Goal: Task Accomplishment & Management: Complete application form

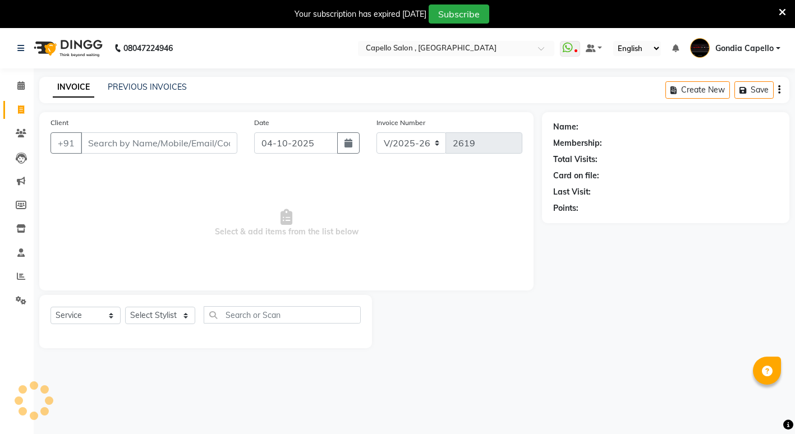
select select "853"
select select "service"
type input "5"
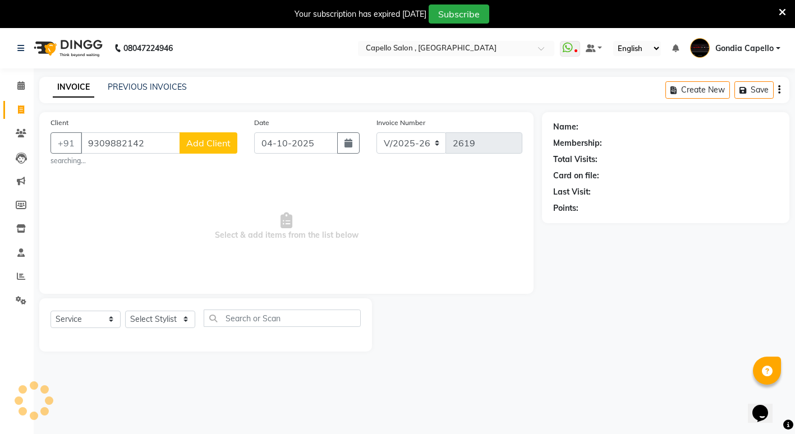
type input "9309882142"
click at [218, 140] on span "Add Client" at bounding box center [208, 142] width 44 height 11
select select
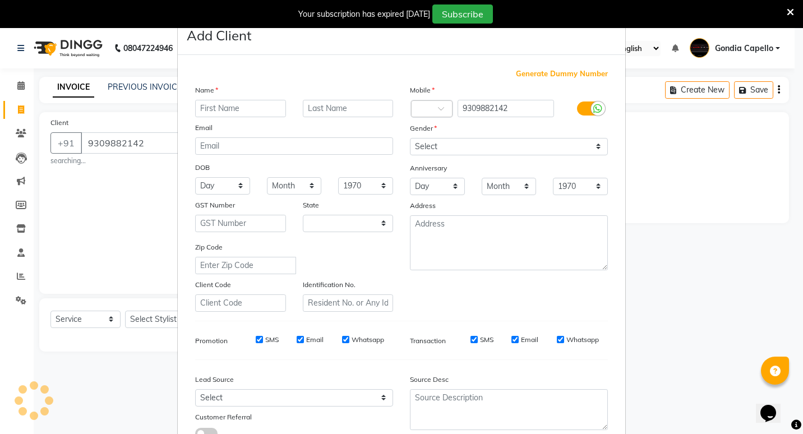
click at [704, 352] on ngb-modal-window "Add Client Generate Dummy Number Name Email DOB Day 01 02 03 04 05 06 07 08 09 …" at bounding box center [401, 217] width 803 height 434
click at [240, 108] on input "text" at bounding box center [240, 108] width 91 height 17
type input "[PERSON_NAME]"
click at [546, 146] on select "Select [DEMOGRAPHIC_DATA] [DEMOGRAPHIC_DATA] Other Prefer Not To Say" at bounding box center [509, 146] width 198 height 17
select select "[DEMOGRAPHIC_DATA]"
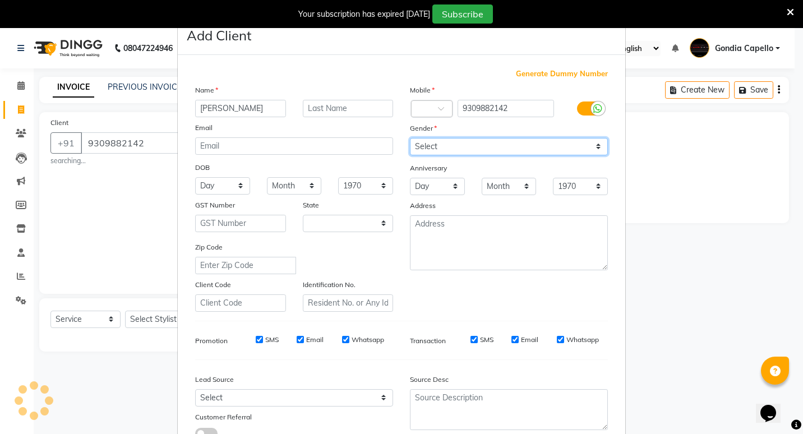
click at [410, 138] on select "Select [DEMOGRAPHIC_DATA] [DEMOGRAPHIC_DATA] Other Prefer Not To Say" at bounding box center [509, 146] width 198 height 17
select select "22"
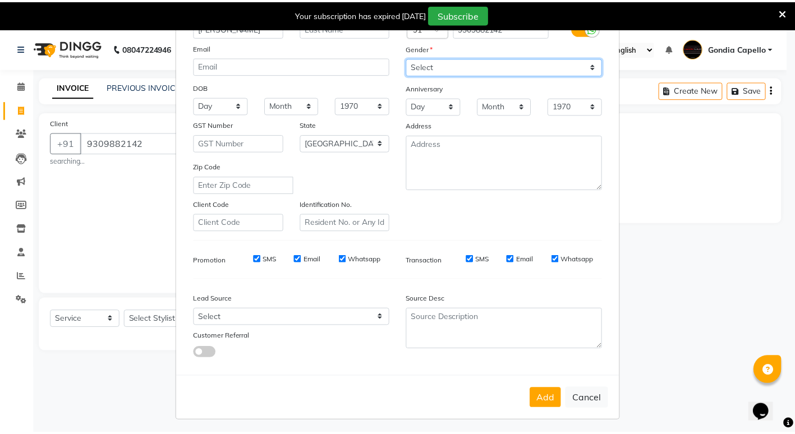
scroll to position [84, 0]
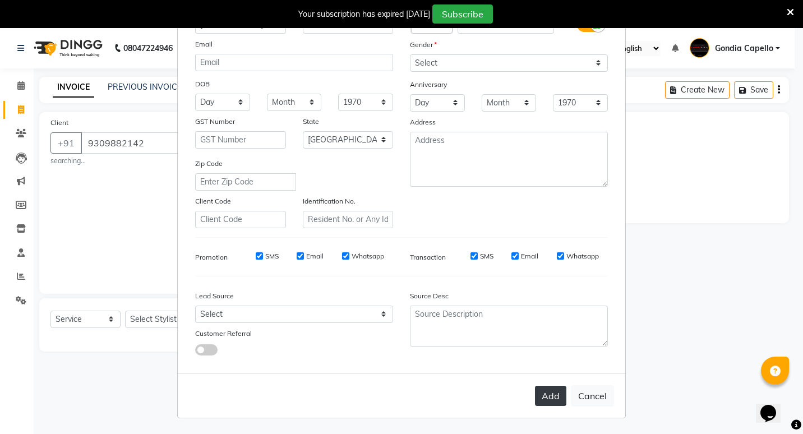
click at [543, 399] on button "Add" at bounding box center [550, 396] width 31 height 20
select select
select select "null"
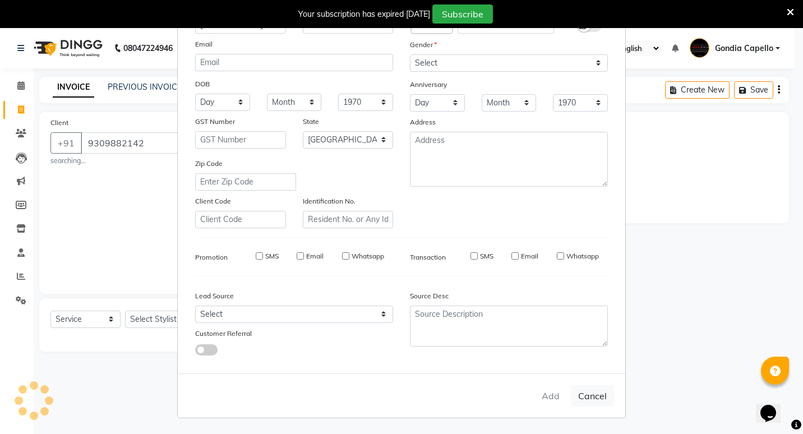
select select
checkbox input "false"
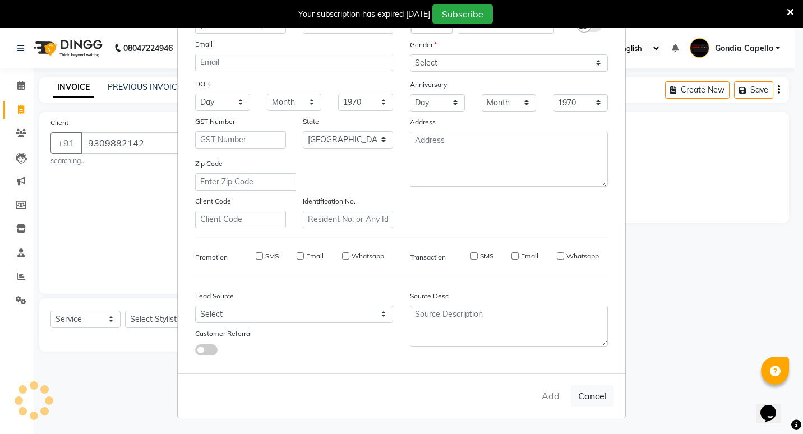
checkbox input "false"
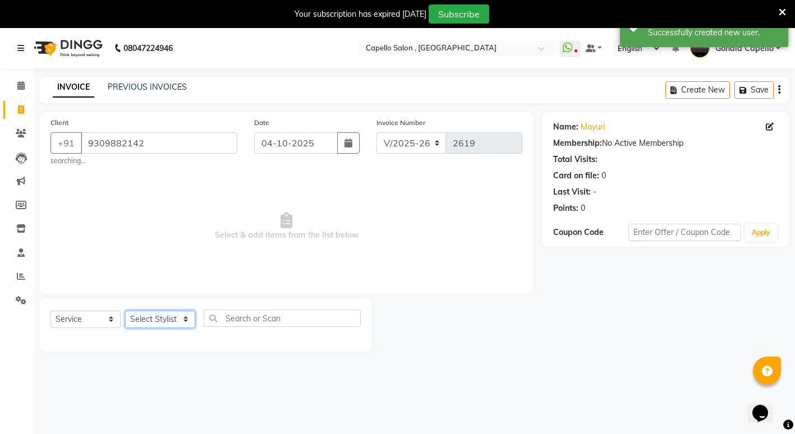
click at [162, 317] on select "Select Stylist ADMIN [PERSON_NAME] [PERSON_NAME] [PERSON_NAME] Gondia Capello […" at bounding box center [160, 319] width 70 height 17
select select "58211"
click at [125, 311] on select "Select Stylist ADMIN [PERSON_NAME] [PERSON_NAME] [PERSON_NAME] Gondia Capello […" at bounding box center [160, 319] width 70 height 17
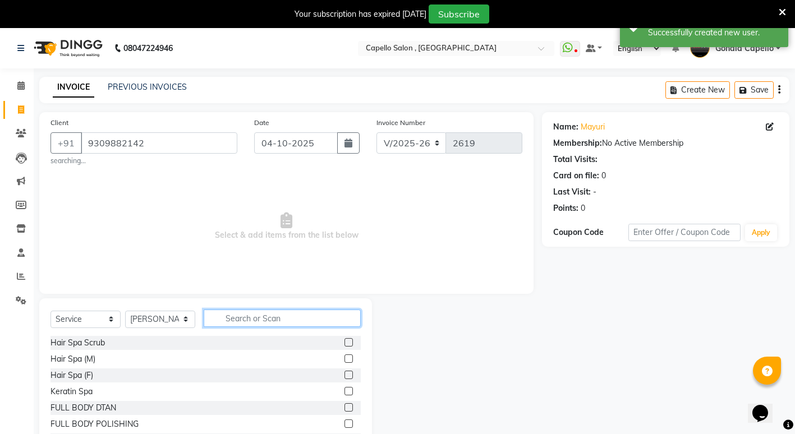
click at [237, 317] on input "text" at bounding box center [282, 318] width 157 height 17
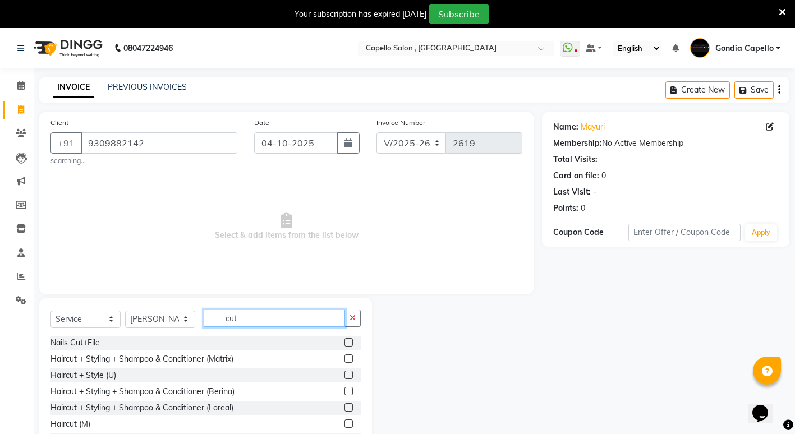
type input "cut"
click at [344, 421] on label at bounding box center [348, 424] width 8 height 8
click at [344, 421] on input "checkbox" at bounding box center [347, 424] width 7 height 7
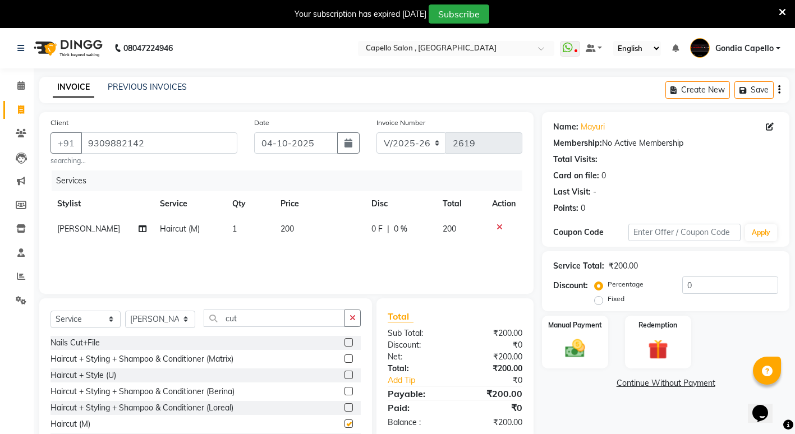
checkbox input "false"
click at [300, 312] on input "cut" at bounding box center [274, 318] width 141 height 17
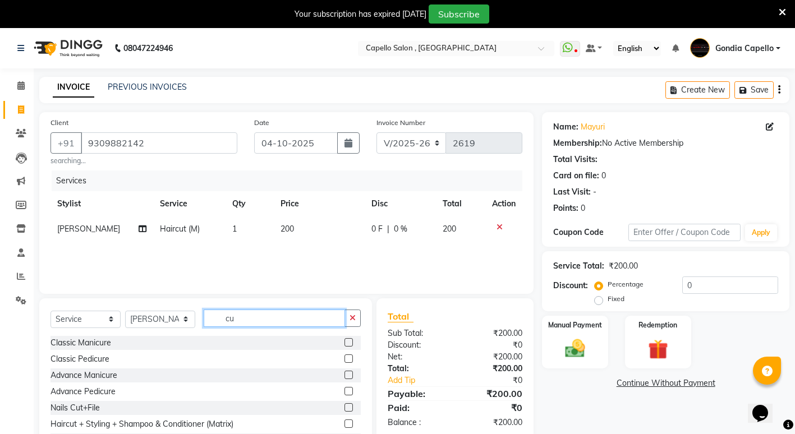
type input "c"
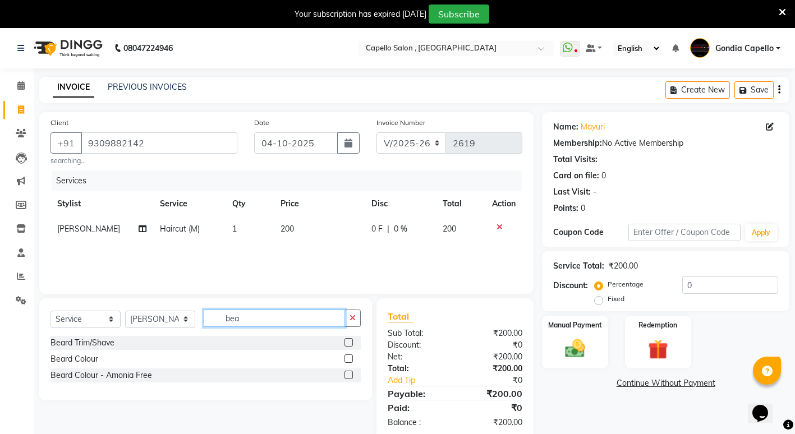
type input "bea"
click at [348, 339] on label at bounding box center [348, 342] width 8 height 8
click at [348, 339] on input "checkbox" at bounding box center [347, 342] width 7 height 7
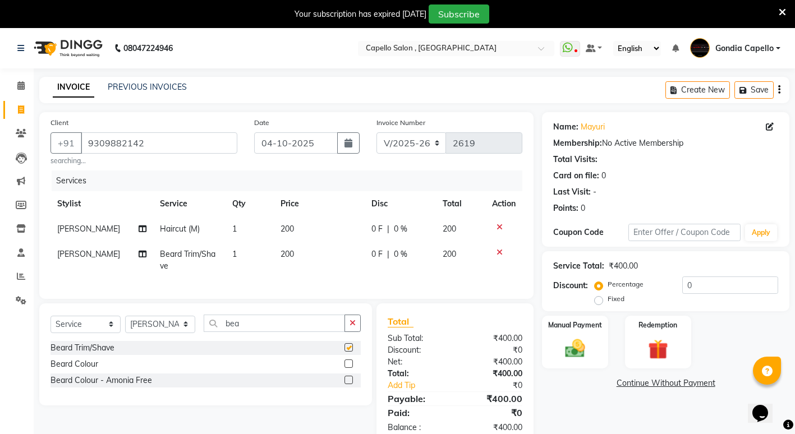
checkbox input "false"
drag, startPoint x: 277, startPoint y: 342, endPoint x: 280, endPoint y: 337, distance: 6.5
click at [280, 337] on div "Select Service Product Membership Package Voucher Prepaid Gift Card Select Styl…" at bounding box center [205, 328] width 310 height 26
click at [280, 332] on input "bea" at bounding box center [274, 323] width 141 height 17
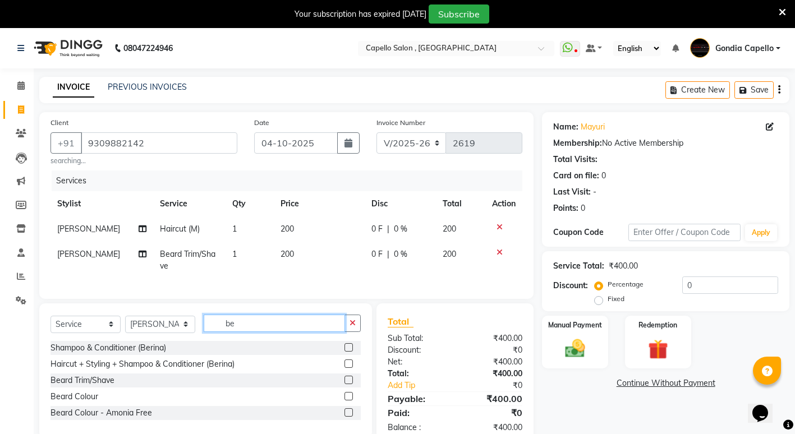
type input "b"
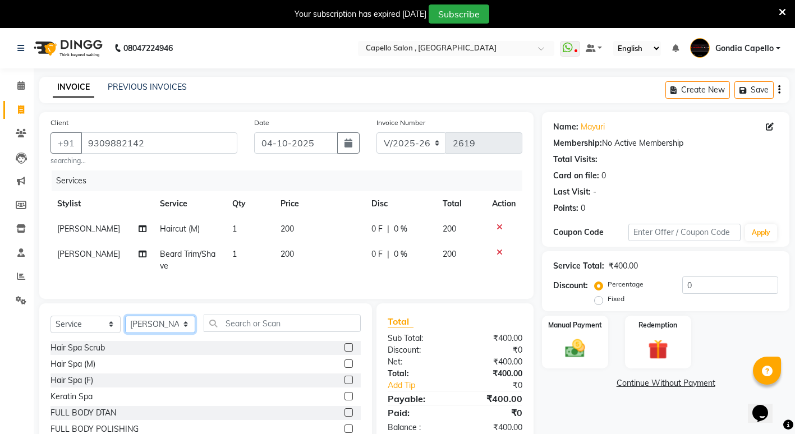
click at [181, 333] on select "Select Stylist ADMIN [PERSON_NAME] [PERSON_NAME] [PERSON_NAME] Gondia Capello […" at bounding box center [160, 324] width 70 height 17
select select "66896"
click at [125, 324] on select "Select Stylist ADMIN [PERSON_NAME] [PERSON_NAME] [PERSON_NAME] Gondia Capello […" at bounding box center [160, 324] width 70 height 17
click at [307, 326] on input "text" at bounding box center [282, 323] width 157 height 17
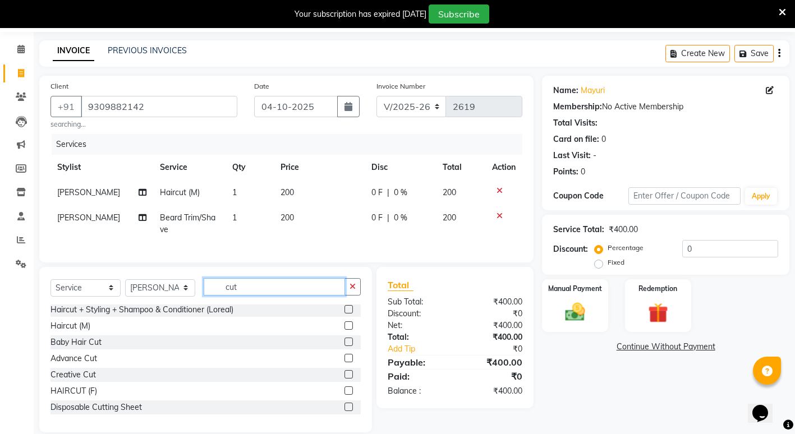
scroll to position [56, 0]
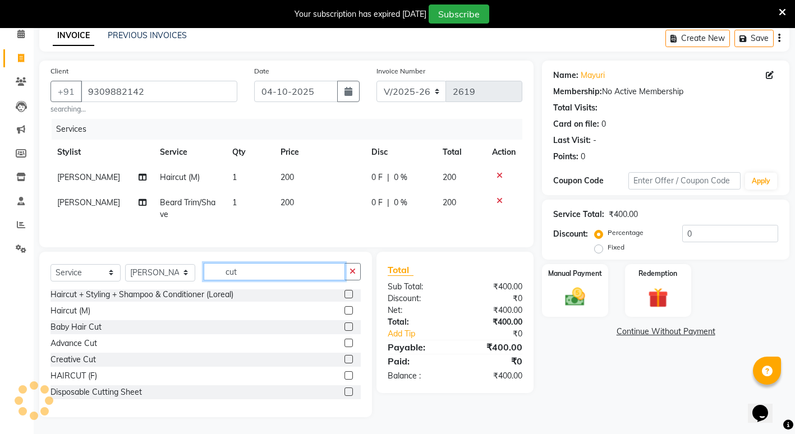
type input "cut"
click at [344, 380] on label at bounding box center [348, 375] width 8 height 8
click at [344, 380] on input "checkbox" at bounding box center [347, 375] width 7 height 7
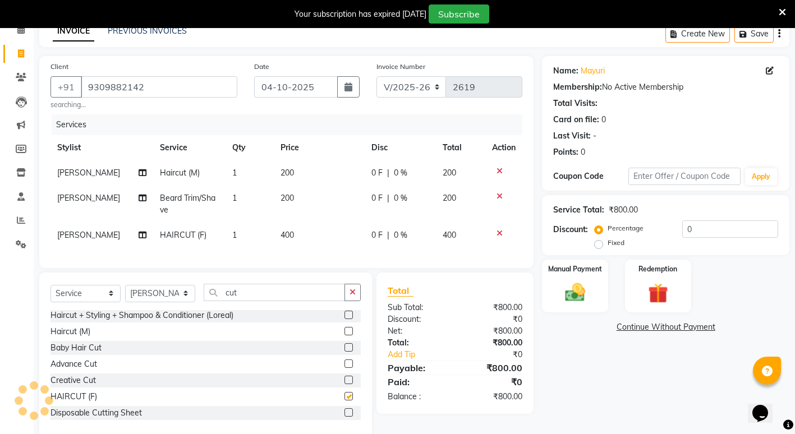
checkbox input "false"
click at [301, 228] on td "400" at bounding box center [319, 235] width 91 height 25
select select "66896"
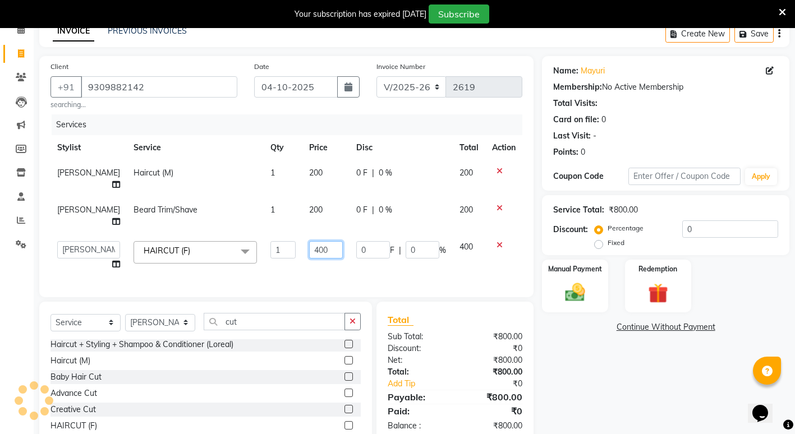
click at [330, 259] on input "400" at bounding box center [326, 249] width 34 height 17
type input "4"
type input "200"
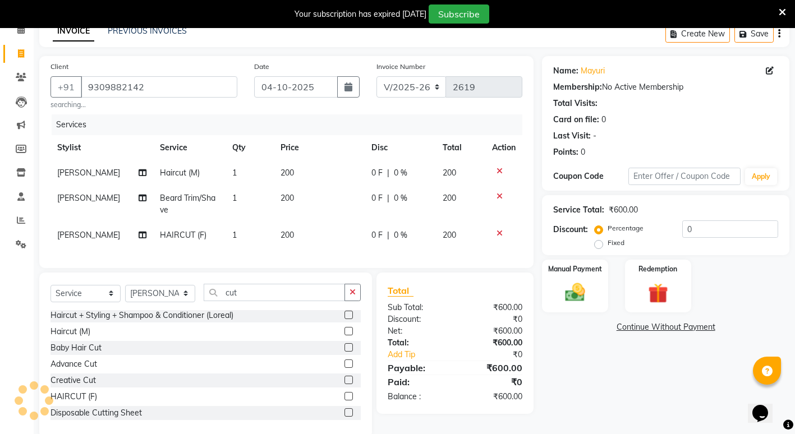
click at [605, 369] on div "Name: [PERSON_NAME] Membership: No Active Membership Total Visits: Card on file…" at bounding box center [670, 247] width 256 height 382
click at [570, 306] on div "Manual Payment" at bounding box center [575, 286] width 68 height 55
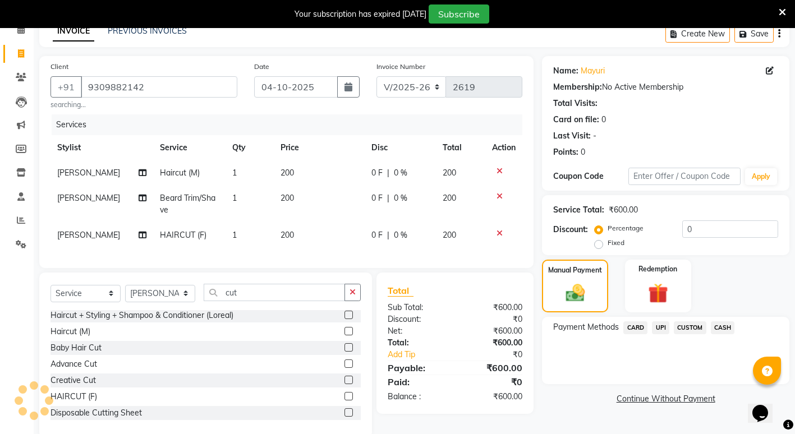
click at [660, 327] on span "UPI" at bounding box center [660, 327] width 17 height 13
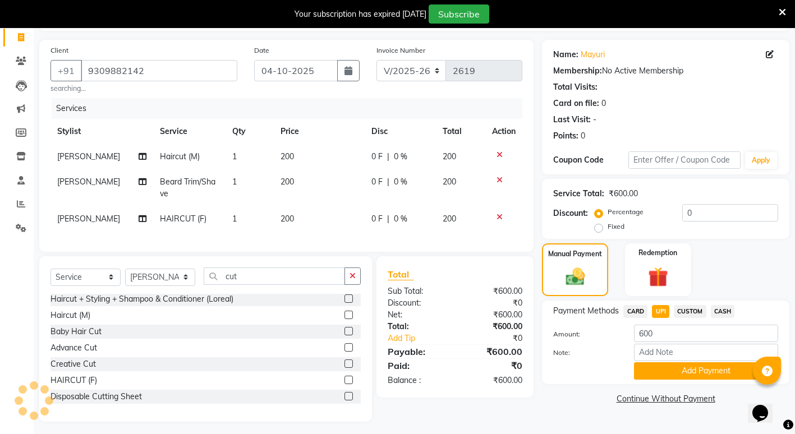
scroll to position [85, 0]
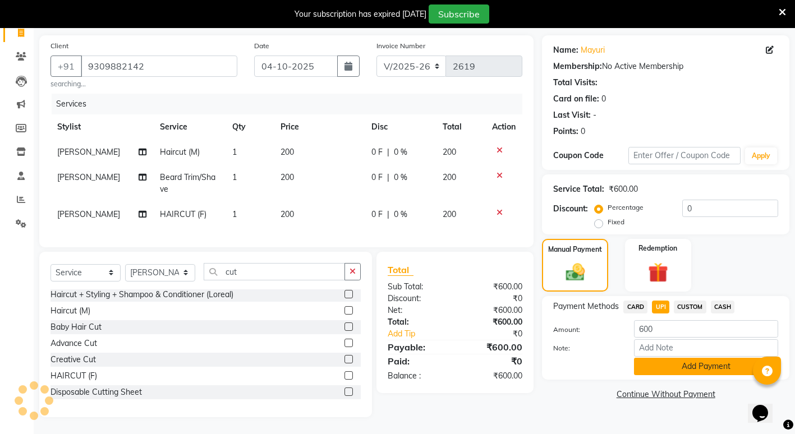
click at [675, 361] on button "Add Payment" at bounding box center [706, 366] width 144 height 17
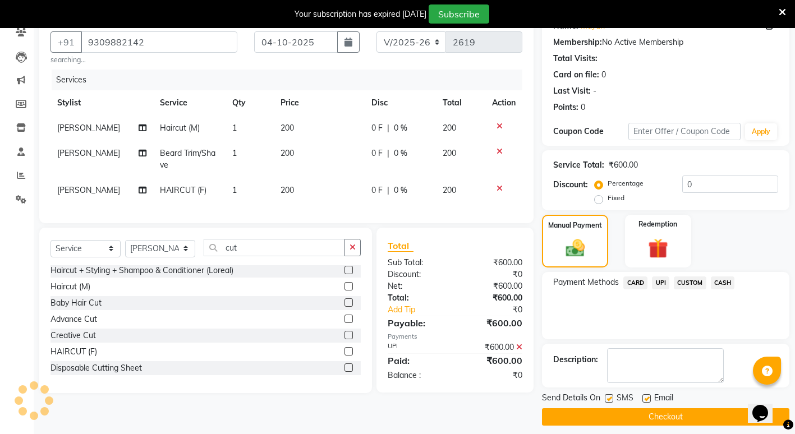
scroll to position [109, 0]
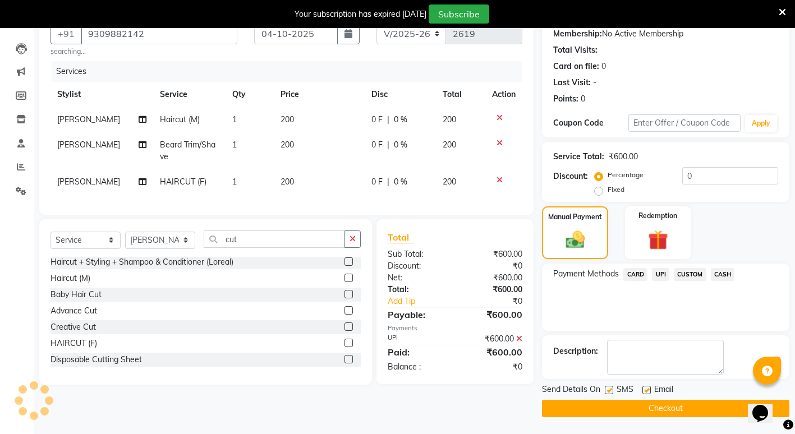
click at [641, 407] on button "Checkout" at bounding box center [665, 408] width 247 height 17
click at [660, 411] on button "Checkout" at bounding box center [665, 408] width 247 height 17
click at [624, 417] on button "Checkout" at bounding box center [665, 408] width 247 height 17
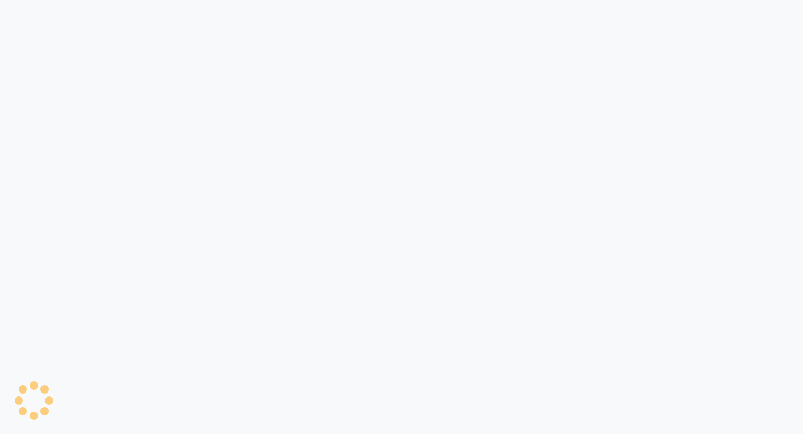
select select "service"
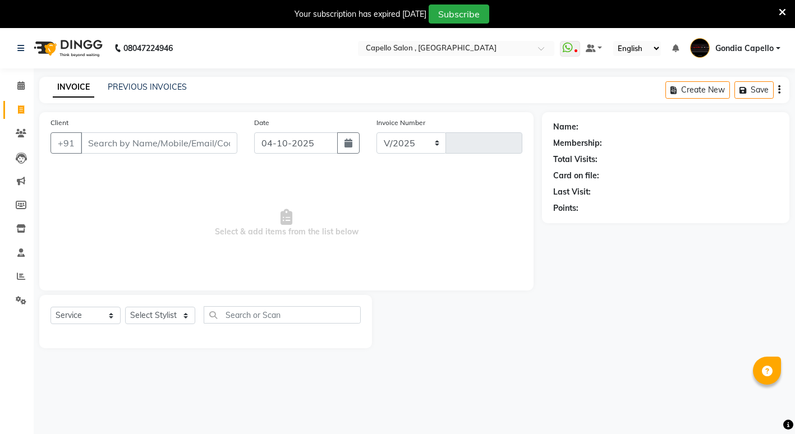
select select "en"
select select "853"
type input "2619"
click at [159, 313] on select "Select Stylist ADMIN [PERSON_NAME] [PERSON_NAME] [PERSON_NAME] Gondia Capello […" at bounding box center [160, 315] width 70 height 17
select select "66896"
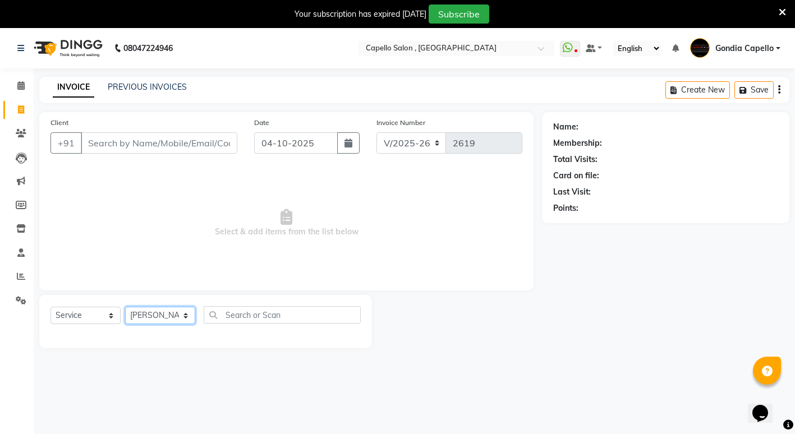
click at [125, 307] on select "Select Stylist ADMIN [PERSON_NAME] [PERSON_NAME] [PERSON_NAME] Gondia Capello […" at bounding box center [160, 315] width 70 height 17
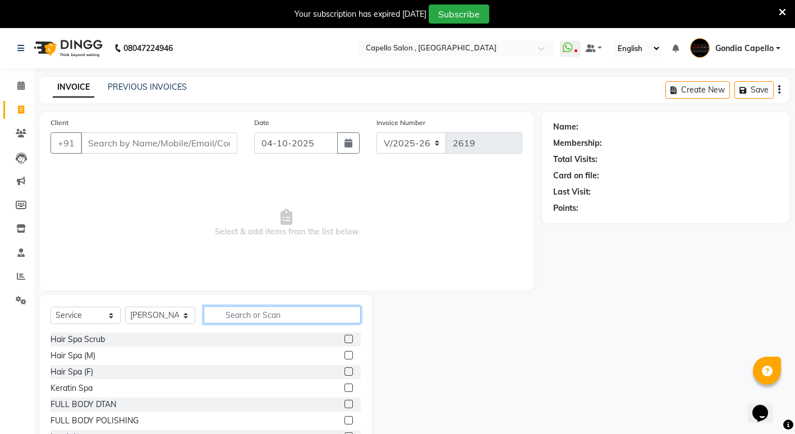
click at [245, 313] on input "text" at bounding box center [282, 314] width 157 height 17
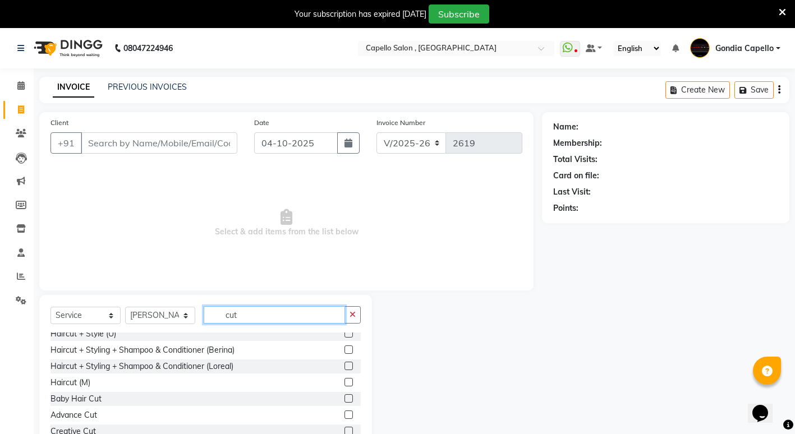
scroll to position [67, 0]
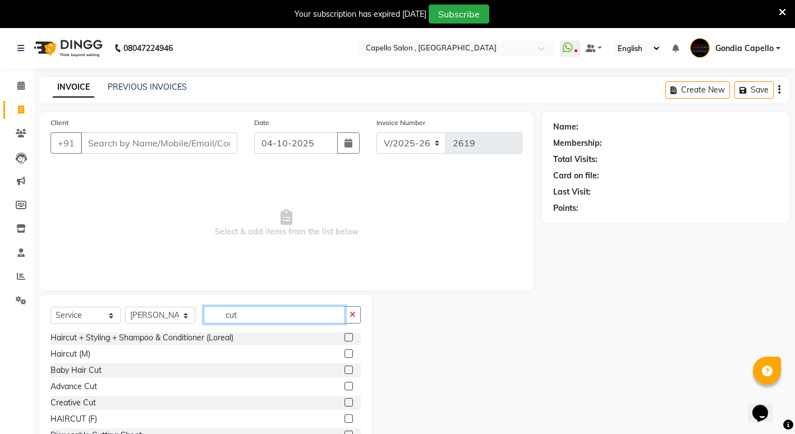
type input "cut"
click at [344, 418] on label at bounding box center [348, 418] width 8 height 8
click at [344, 418] on input "checkbox" at bounding box center [347, 419] width 7 height 7
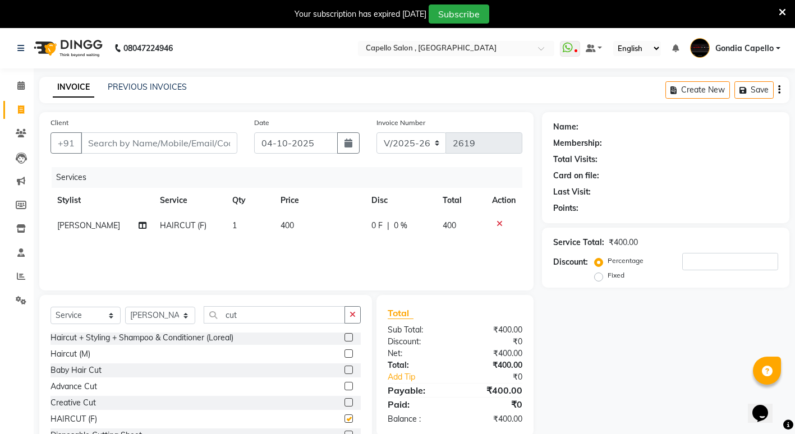
checkbox input "false"
click at [274, 319] on input "cut" at bounding box center [274, 314] width 141 height 17
type input "c"
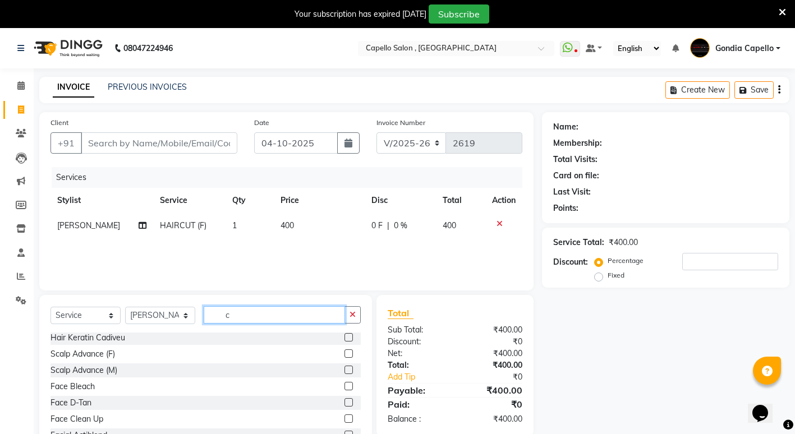
scroll to position [0, 0]
type input "cut"
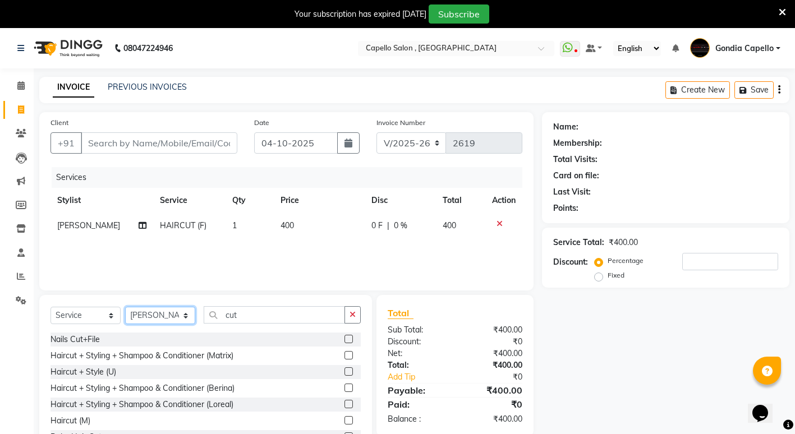
click at [174, 310] on select "Select Stylist ADMIN [PERSON_NAME] [PERSON_NAME] [PERSON_NAME] Gondia Capello […" at bounding box center [160, 315] width 70 height 17
select select "58211"
click at [125, 307] on select "Select Stylist ADMIN [PERSON_NAME] [PERSON_NAME] [PERSON_NAME] Gondia Capello […" at bounding box center [160, 315] width 70 height 17
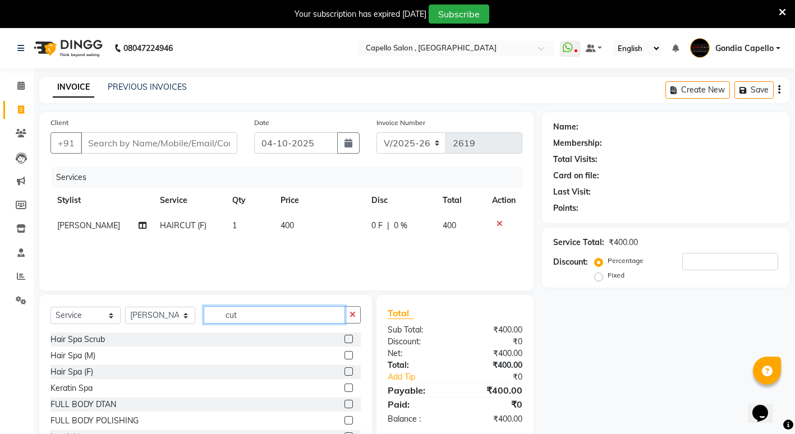
click at [279, 315] on input "cut" at bounding box center [274, 314] width 141 height 17
type input "c"
type input "cut"
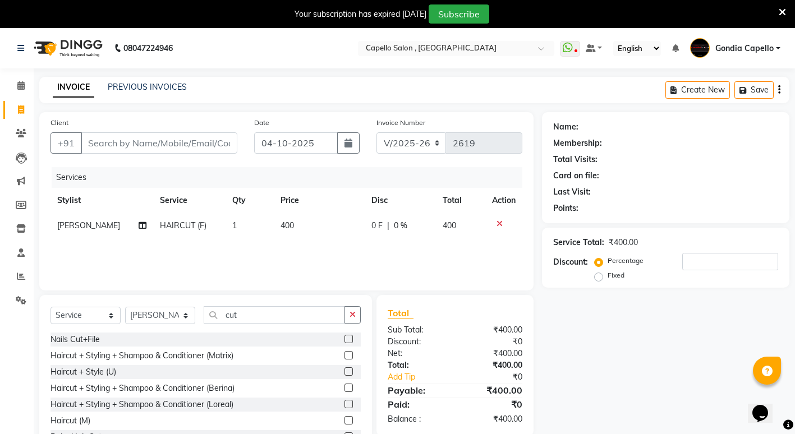
click at [344, 421] on label at bounding box center [348, 420] width 8 height 8
click at [344, 421] on input "checkbox" at bounding box center [347, 420] width 7 height 7
checkbox input "false"
click at [254, 308] on div "Select Service Product Membership Package Voucher Prepaid Gift Card Select Styl…" at bounding box center [205, 377] width 333 height 165
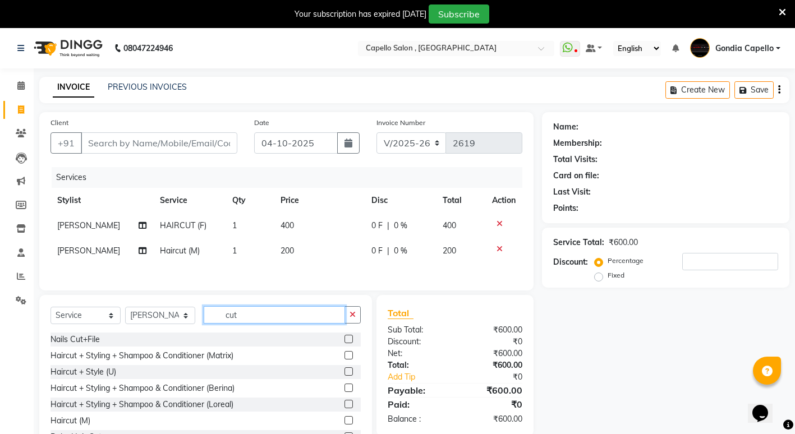
click at [252, 323] on input "cut" at bounding box center [274, 314] width 141 height 17
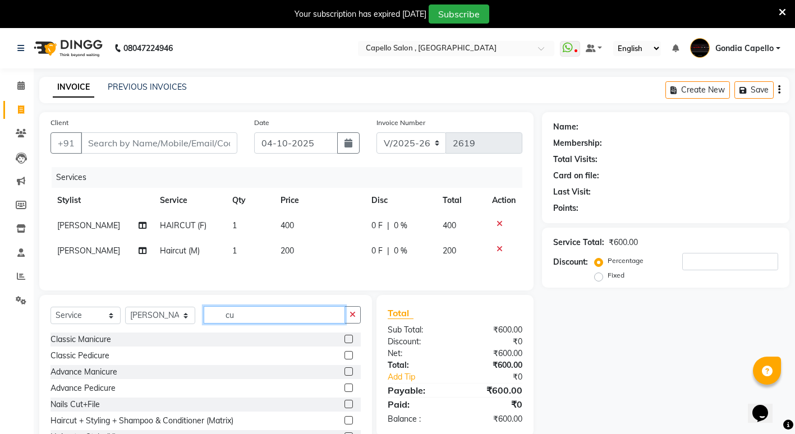
type input "c"
type input "bea"
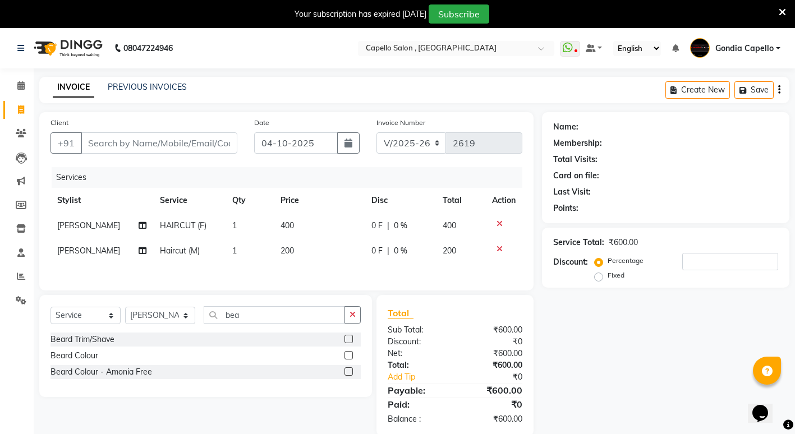
click at [348, 343] on label at bounding box center [348, 339] width 8 height 8
click at [348, 343] on input "checkbox" at bounding box center [347, 339] width 7 height 7
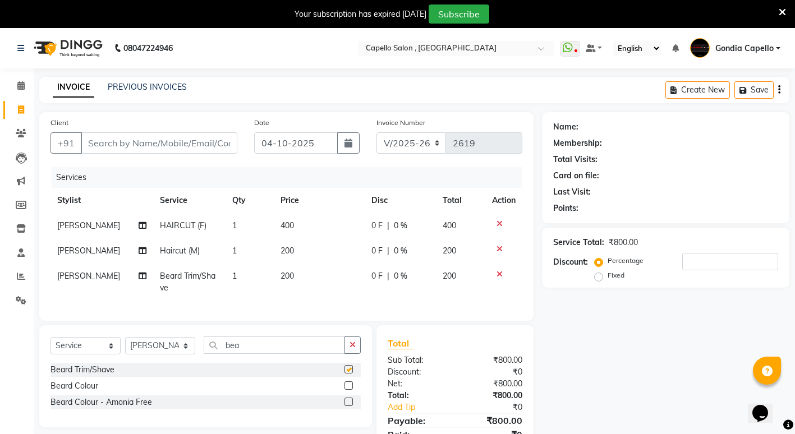
checkbox input "false"
click at [296, 218] on td "400" at bounding box center [319, 225] width 91 height 25
select select "66896"
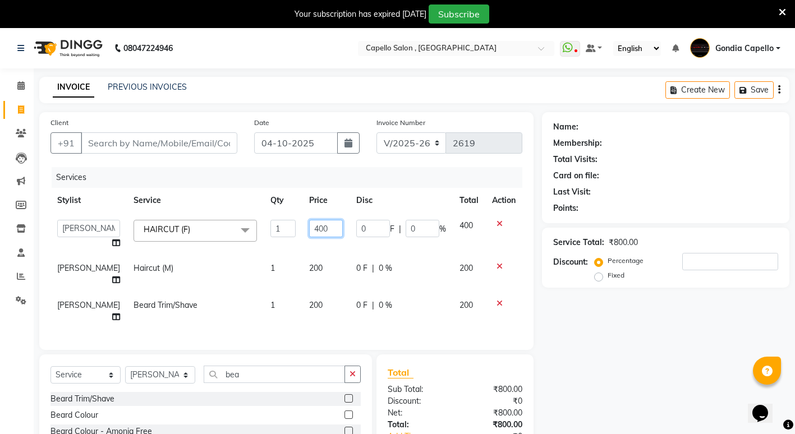
click at [337, 230] on input "400" at bounding box center [326, 228] width 34 height 17
type input "4"
type input "6"
type input "200"
click at [567, 325] on div "Name: Membership: Total Visits: Card on file: Last Visit: Points: Service Total…" at bounding box center [670, 304] width 256 height 384
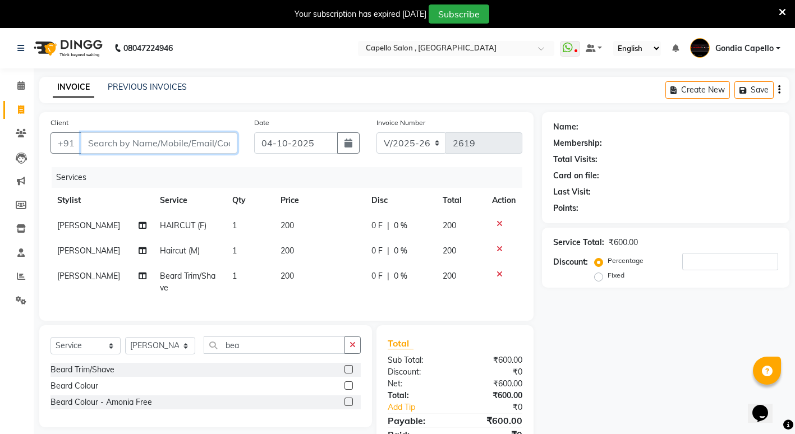
click at [194, 148] on input "Client" at bounding box center [159, 142] width 156 height 21
type input "9"
type input "0"
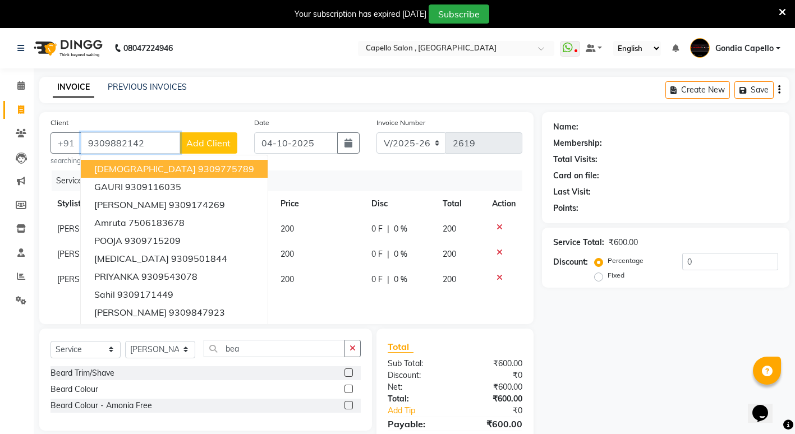
type input "9309882142"
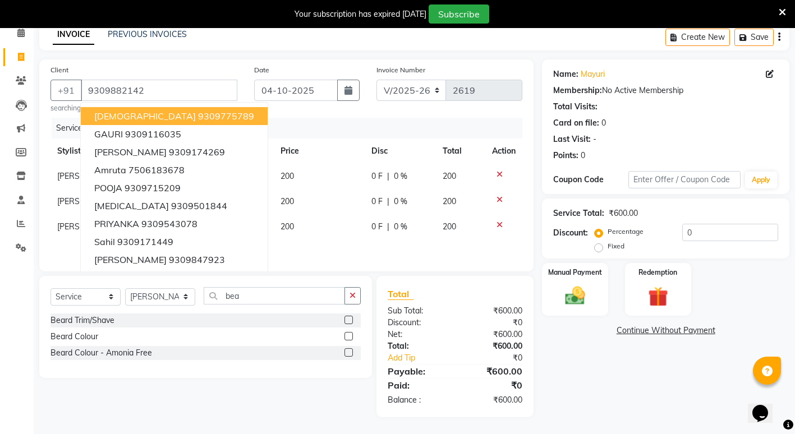
scroll to position [61, 0]
click at [574, 274] on div "Manual Payment" at bounding box center [575, 289] width 68 height 55
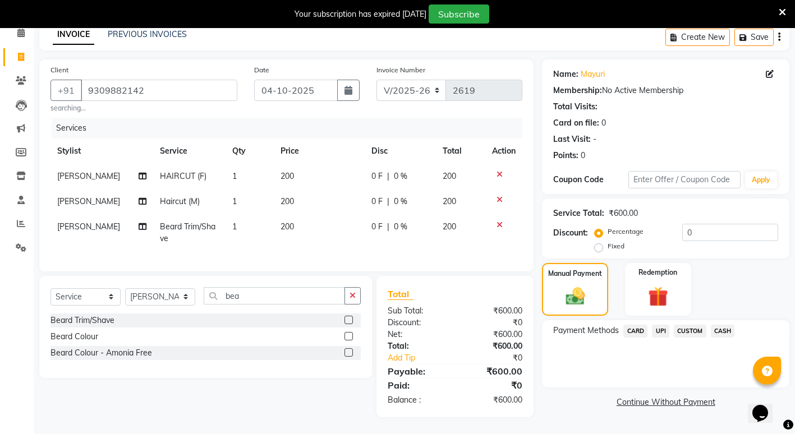
click at [662, 325] on span "UPI" at bounding box center [660, 331] width 17 height 13
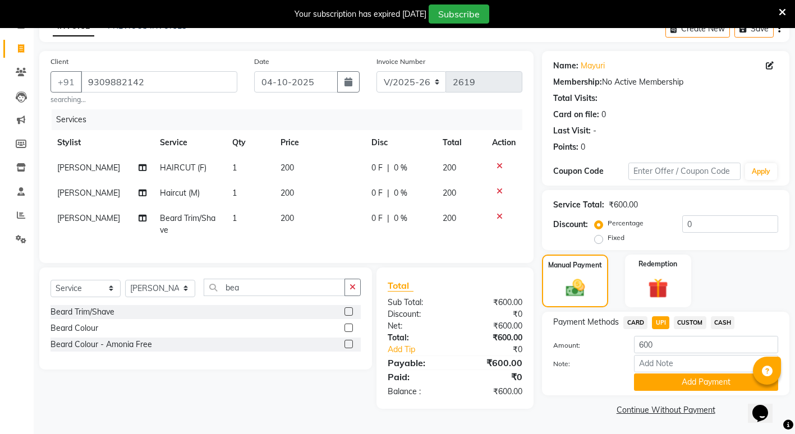
scroll to position [62, 0]
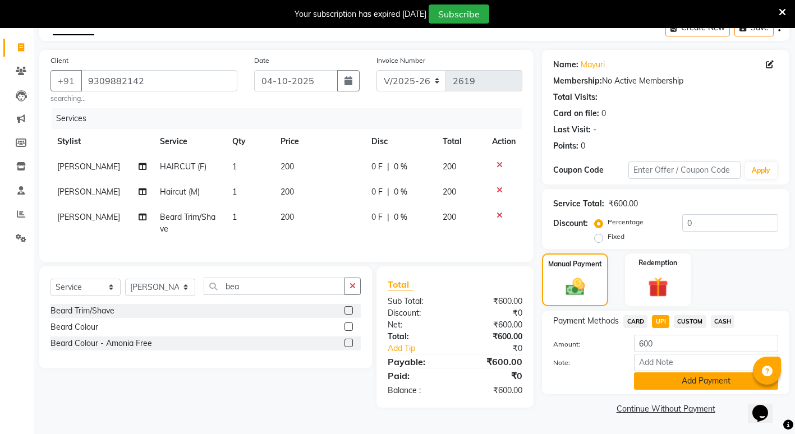
click at [657, 385] on button "Add Payment" at bounding box center [706, 380] width 144 height 17
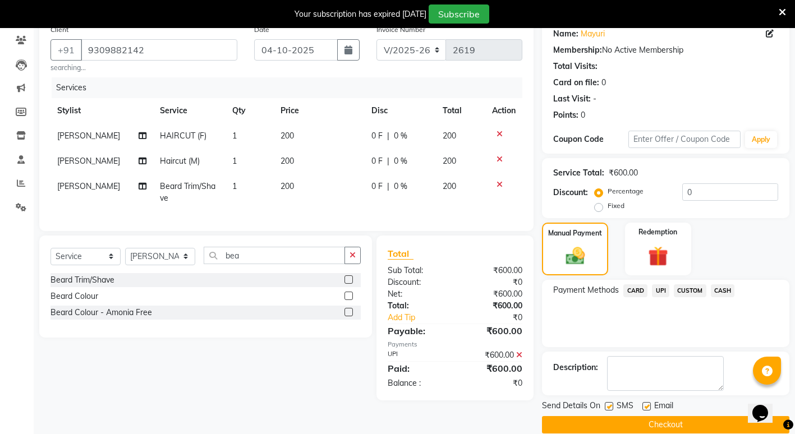
scroll to position [109, 0]
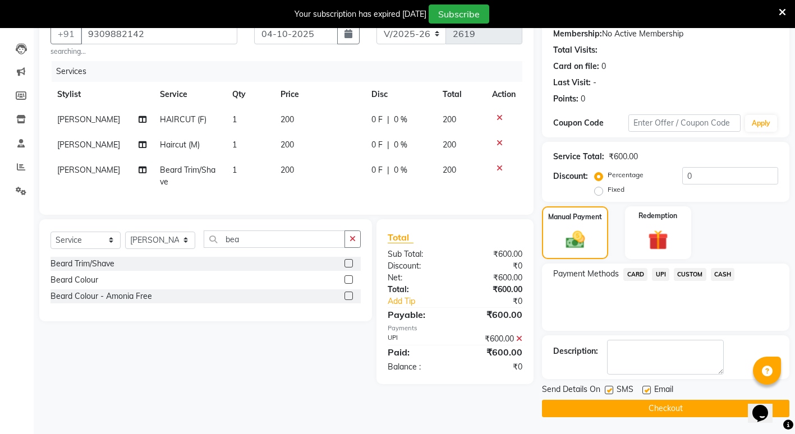
click at [655, 409] on button "Checkout" at bounding box center [665, 408] width 247 height 17
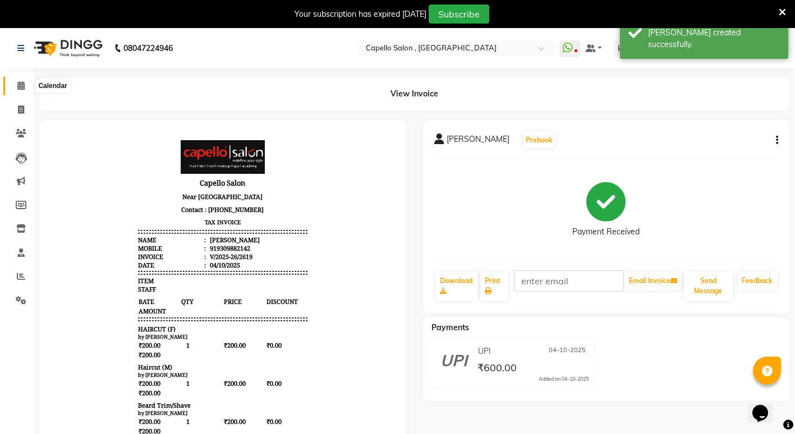
click at [26, 86] on span at bounding box center [21, 86] width 20 height 13
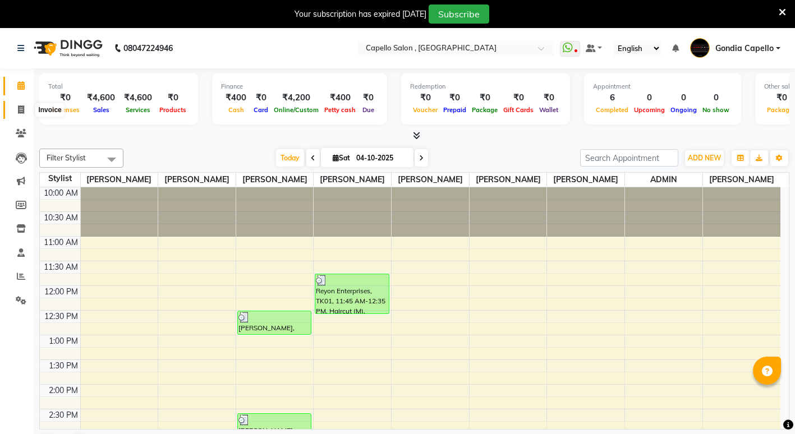
click at [19, 113] on icon at bounding box center [21, 109] width 6 height 8
select select "service"
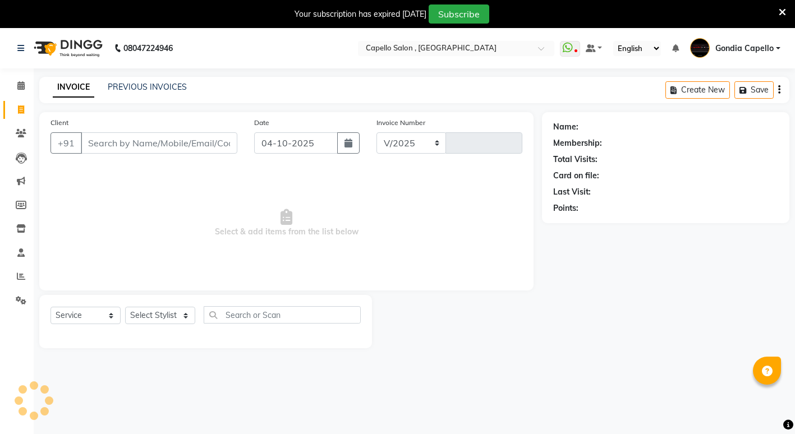
select select "853"
type input "2620"
click at [121, 139] on input "Client" at bounding box center [159, 142] width 156 height 21
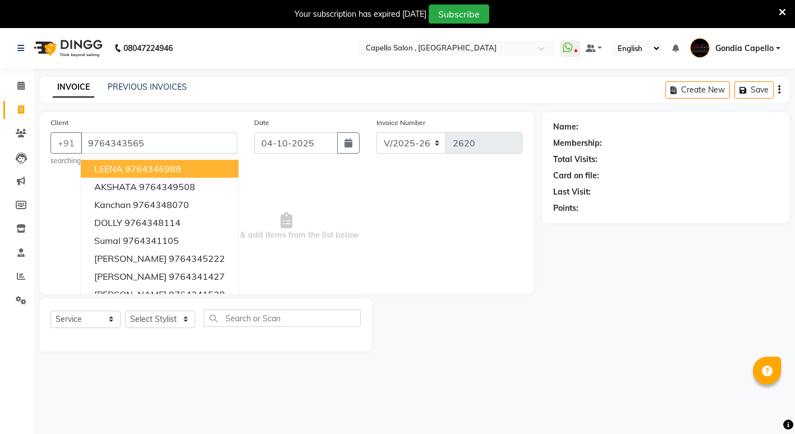
type input "9764343565"
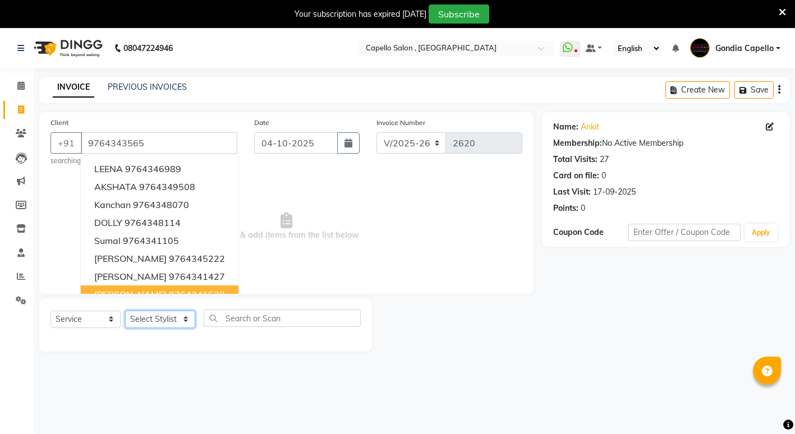
click at [174, 320] on select "Select Stylist ADMIN [PERSON_NAME] [PERSON_NAME] [PERSON_NAME] Gondia Capello […" at bounding box center [160, 319] width 70 height 17
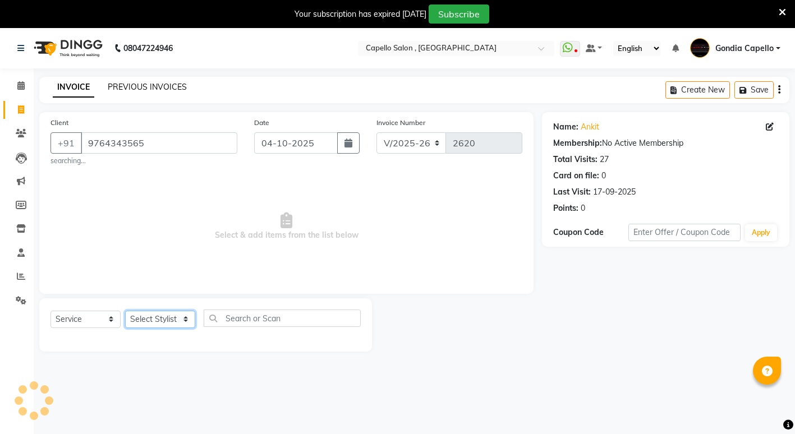
select select "14375"
click at [125, 311] on select "Select Stylist ADMIN [PERSON_NAME] [PERSON_NAME] [PERSON_NAME] Gondia Capello […" at bounding box center [160, 319] width 70 height 17
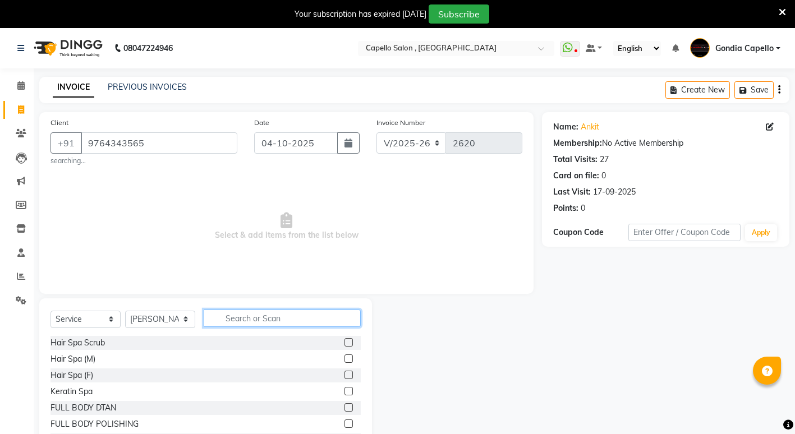
click at [254, 320] on input "text" at bounding box center [282, 318] width 157 height 17
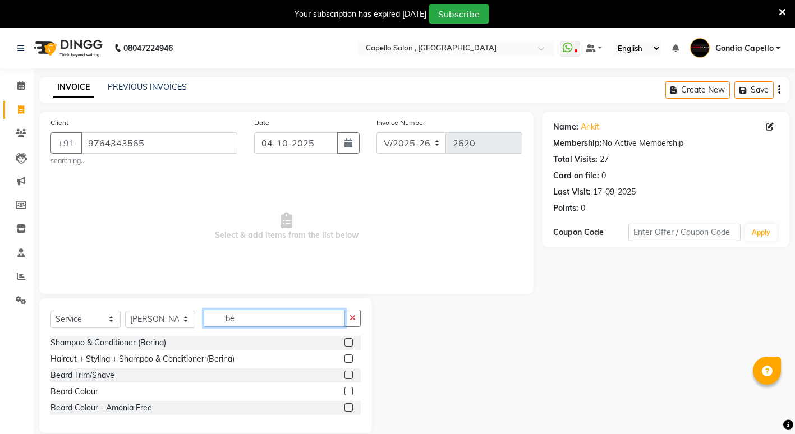
type input "be"
click at [353, 380] on div at bounding box center [352, 376] width 16 height 14
click at [349, 378] on label at bounding box center [348, 375] width 8 height 8
click at [349, 378] on input "checkbox" at bounding box center [347, 375] width 7 height 7
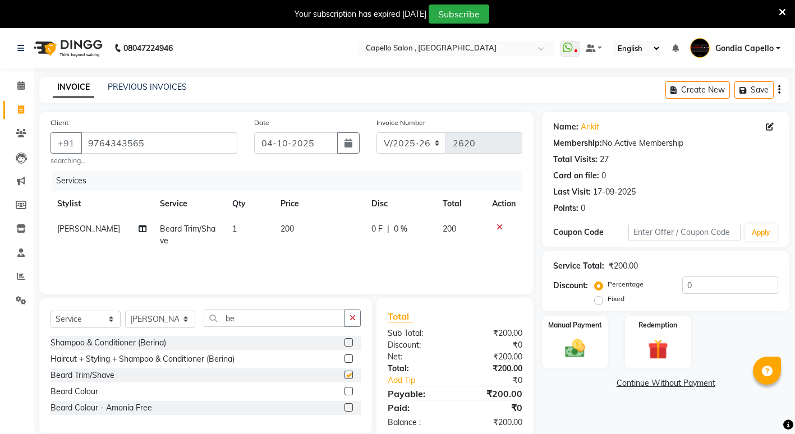
checkbox input "false"
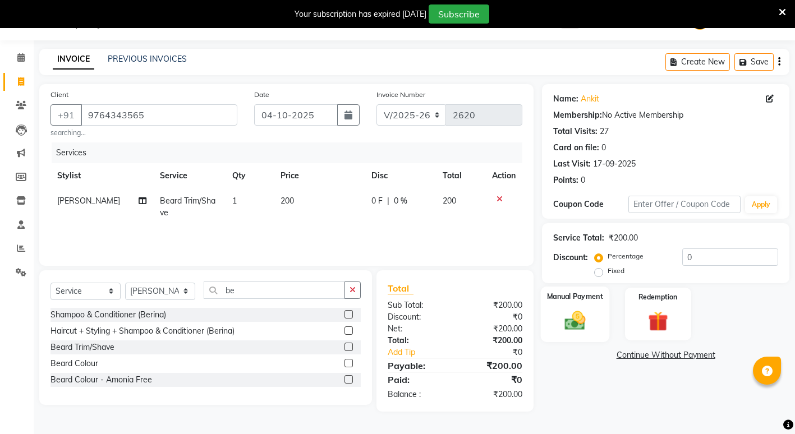
click at [559, 338] on div "Manual Payment" at bounding box center [575, 314] width 68 height 55
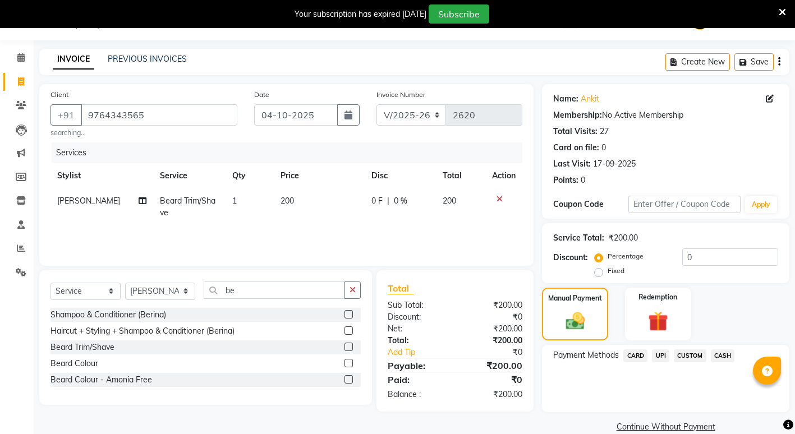
click at [722, 354] on span "CASH" at bounding box center [723, 355] width 24 height 13
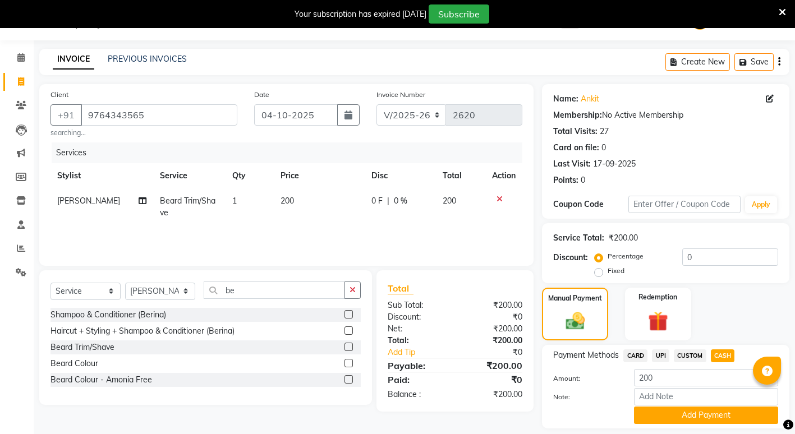
scroll to position [62, 0]
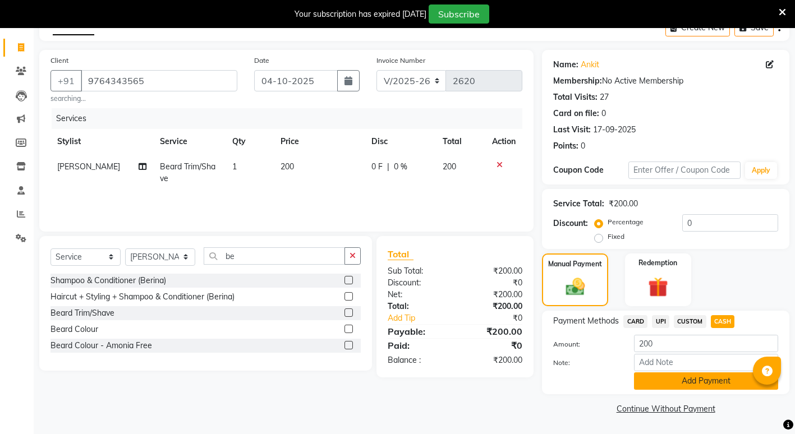
click at [706, 388] on button "Add Payment" at bounding box center [706, 380] width 144 height 17
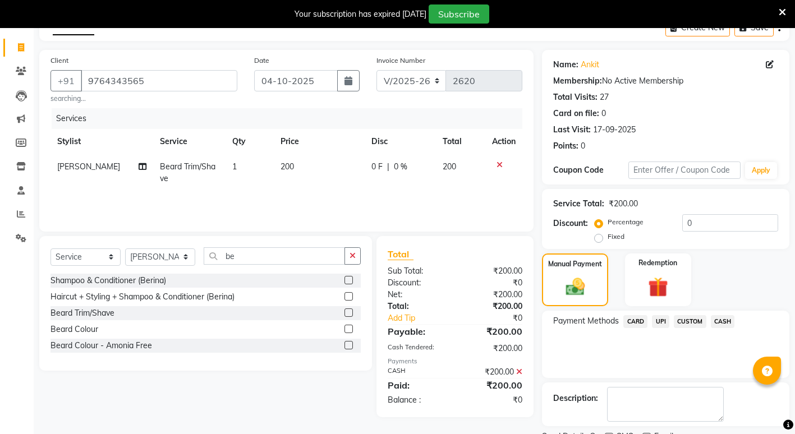
scroll to position [109, 0]
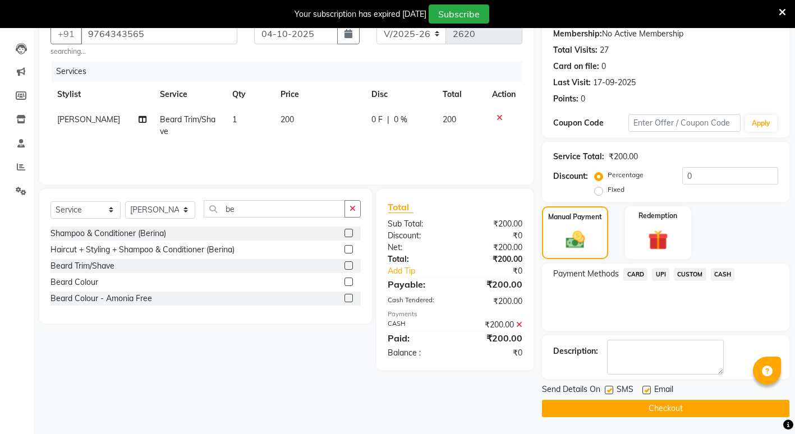
click at [645, 403] on button "Checkout" at bounding box center [665, 408] width 247 height 17
